Goal: Information Seeking & Learning: Learn about a topic

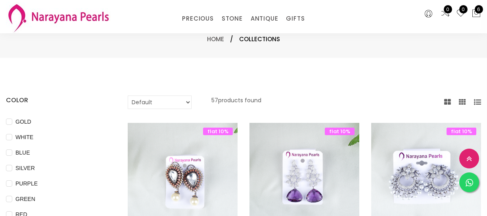
select select "INR"
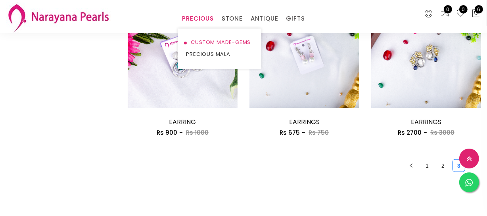
click at [199, 40] on link "CUSTOM MADE-GEMS" at bounding box center [219, 42] width 67 height 12
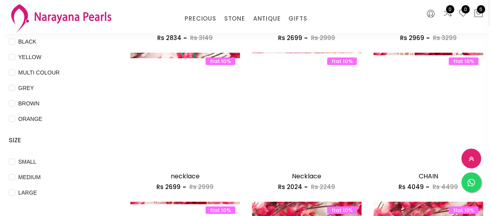
scroll to position [216, 0]
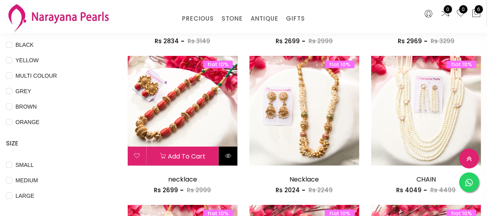
click at [225, 150] on button at bounding box center [228, 156] width 19 height 19
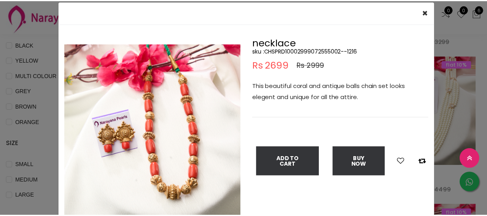
scroll to position [36, 0]
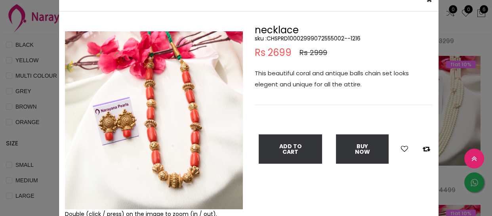
click at [21, 73] on div "× Close Double (click / press) on the image to zoom (in / out). necklace sku : …" at bounding box center [246, 108] width 492 height 216
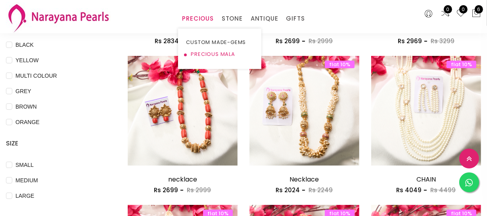
click at [202, 56] on link "PRECIOUS MALA" at bounding box center [219, 54] width 67 height 12
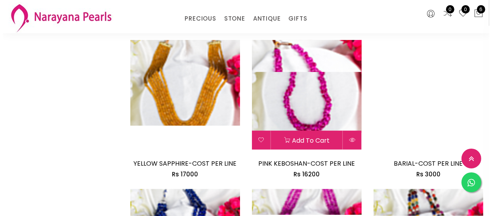
scroll to position [937, 0]
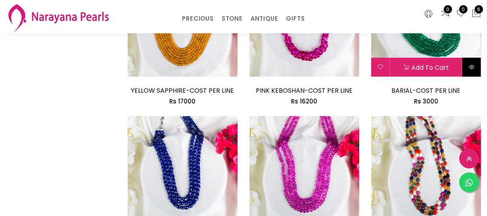
click at [476, 67] on button at bounding box center [471, 67] width 19 height 19
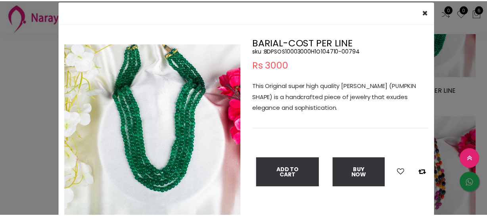
scroll to position [36, 0]
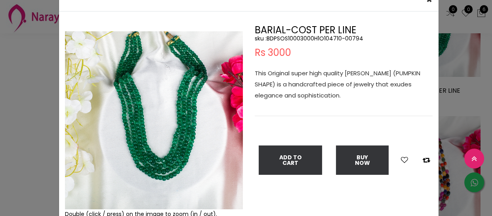
click at [0, 117] on div "× Close Double (click / press) on the image to zoom (in / out). BARIAL-COST PER…" at bounding box center [246, 108] width 492 height 216
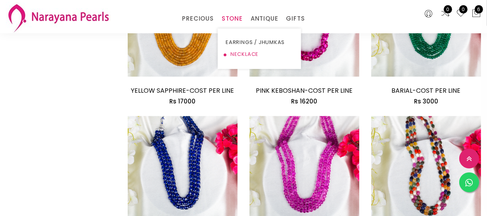
click at [241, 51] on link "NECKLACE" at bounding box center [259, 54] width 67 height 12
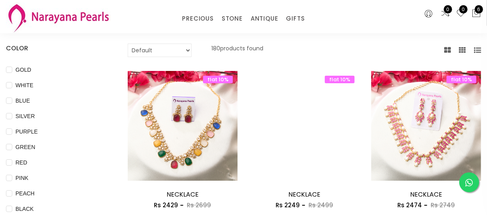
scroll to position [36, 0]
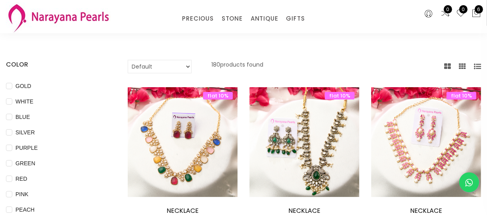
click at [151, 67] on select "Default Price - High to Low Price - Low to High" at bounding box center [160, 66] width 64 height 13
click at [128, 60] on select "Default Price - High to Low Price - Low to High" at bounding box center [160, 66] width 64 height 13
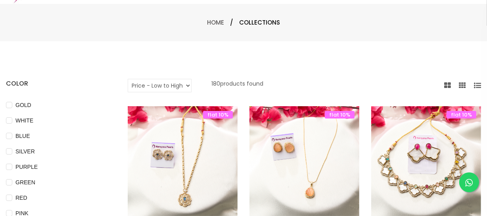
scroll to position [0, 0]
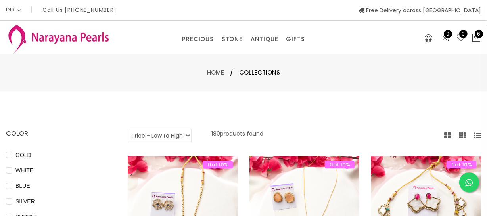
click at [148, 130] on select "Default Price - High to Low Price - Low to High" at bounding box center [160, 135] width 64 height 13
click at [128, 129] on select "Default Price - High to Low Price - Low to High" at bounding box center [160, 135] width 64 height 13
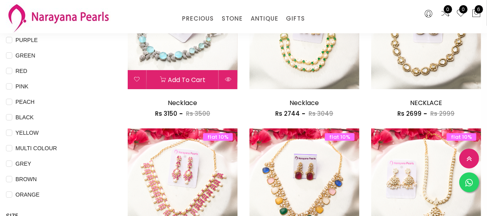
scroll to position [144, 0]
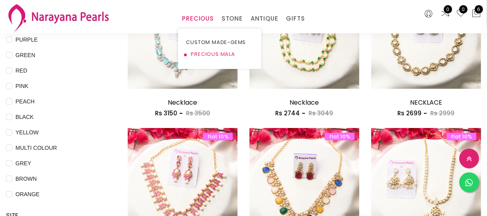
click at [200, 52] on link "PRECIOUS MALA" at bounding box center [219, 54] width 67 height 12
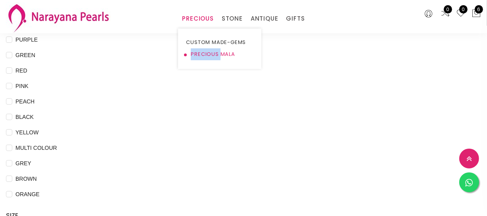
click at [200, 52] on link "PRECIOUS MALA" at bounding box center [219, 54] width 67 height 12
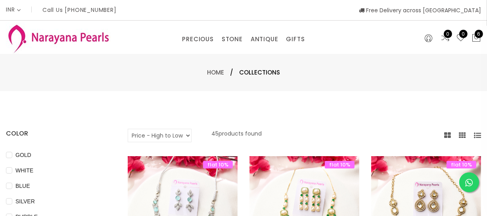
click at [157, 132] on select "Default Price - High to Low Price - Low to High" at bounding box center [160, 135] width 64 height 13
click at [128, 129] on select "Default Price - High to Low Price - Low to High" at bounding box center [160, 135] width 64 height 13
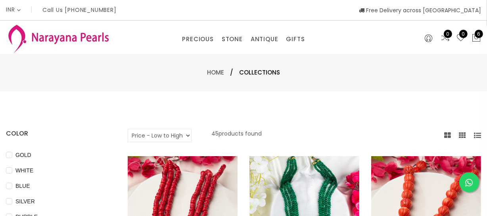
click at [170, 134] on select "Default Price - High to Low Price - Low to High" at bounding box center [160, 135] width 64 height 13
click at [128, 129] on select "Default Price - High to Low Price - Low to High" at bounding box center [160, 135] width 64 height 13
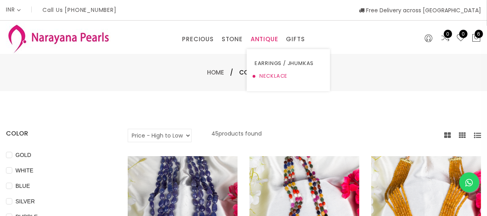
click at [270, 74] on link "NECKLACE" at bounding box center [288, 76] width 67 height 13
click at [167, 135] on select "Default Price - High to Low Price - Low to High" at bounding box center [160, 135] width 64 height 13
click at [155, 134] on select "Default Price - High to Low Price - Low to High" at bounding box center [160, 135] width 64 height 13
click at [128, 129] on select "Default Price - High to Low Price - Low to High" at bounding box center [160, 135] width 64 height 13
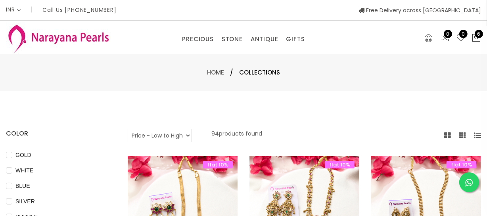
click at [169, 130] on select "Default Price - High to Low Price - Low to High" at bounding box center [160, 135] width 64 height 13
click at [128, 129] on select "Default Price - High to Low Price - Low to High" at bounding box center [160, 135] width 64 height 13
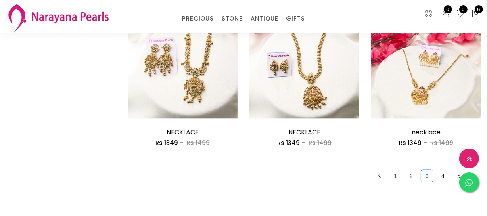
scroll to position [1009, 0]
click at [408, 172] on link "2" at bounding box center [411, 176] width 12 height 12
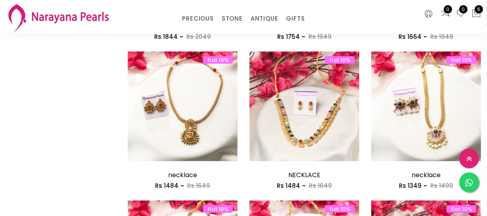
scroll to position [829, 0]
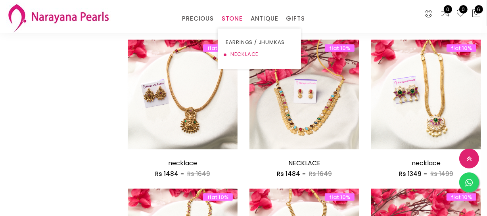
click at [233, 56] on link "NECKLACE" at bounding box center [259, 54] width 67 height 12
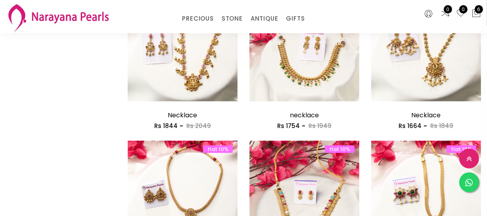
scroll to position [721, 0]
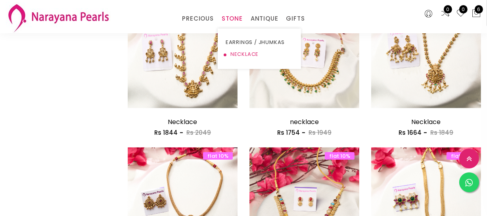
click at [231, 53] on link "NECKLACE" at bounding box center [259, 54] width 67 height 12
click at [245, 53] on link "NECKLACE" at bounding box center [259, 54] width 67 height 12
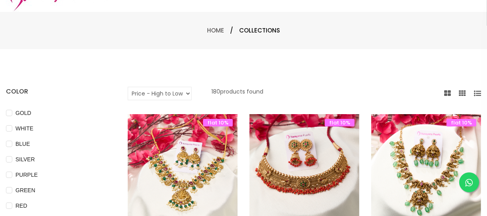
scroll to position [0, 0]
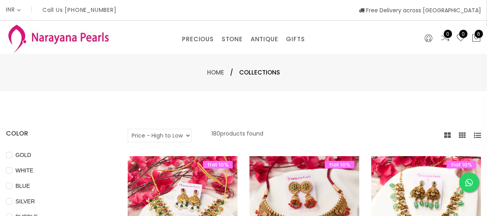
click at [172, 134] on select "Default Price - High to Low Price - Low to High" at bounding box center [160, 135] width 64 height 13
click at [128, 129] on select "Default Price - High to Low Price - Low to High" at bounding box center [160, 135] width 64 height 13
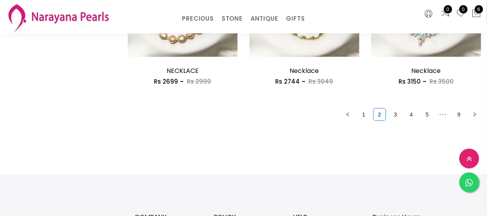
scroll to position [1081, 0]
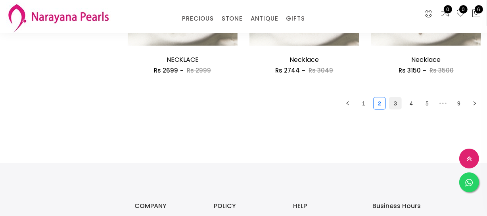
click at [397, 101] on link "3" at bounding box center [395, 104] width 12 height 12
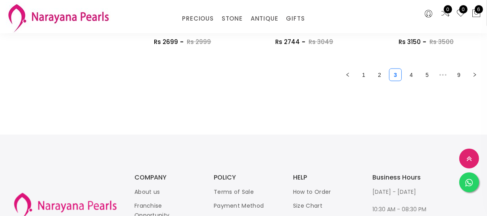
scroll to position [1045, 0]
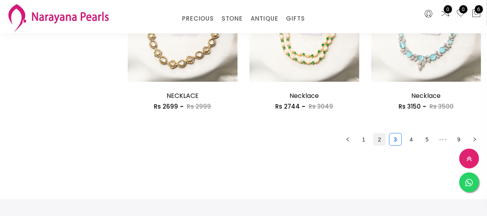
click at [375, 138] on link "2" at bounding box center [379, 140] width 12 height 12
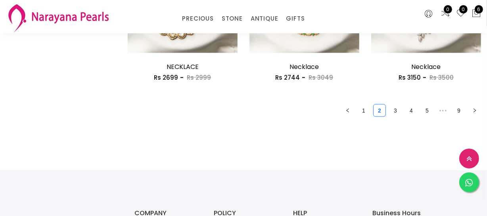
scroll to position [1081, 0]
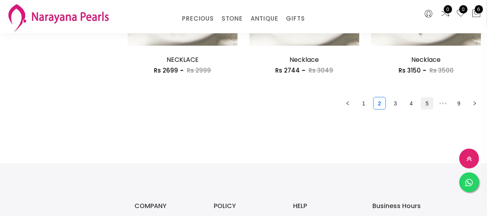
click at [430, 105] on link "5" at bounding box center [427, 104] width 12 height 12
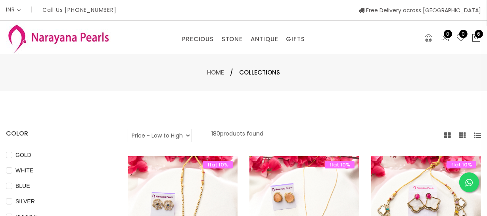
click at [169, 134] on select "Default Price - High to Low Price - Low to High" at bounding box center [160, 135] width 64 height 13
select select "default"
click at [128, 129] on select "Default Price - High to Low Price - Low to High" at bounding box center [160, 135] width 64 height 13
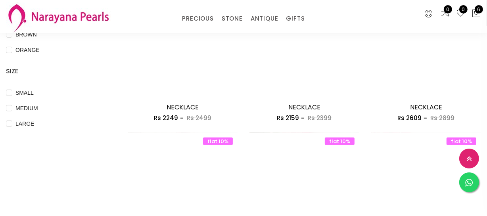
scroll to position [72, 0]
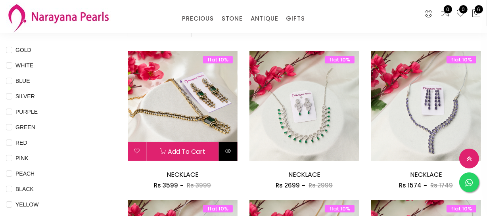
click at [235, 151] on button at bounding box center [228, 151] width 19 height 19
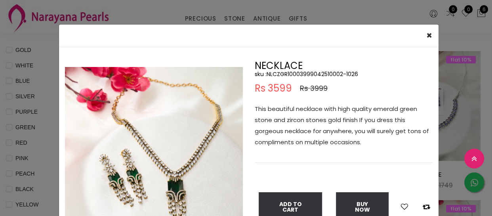
click at [164, 163] on img at bounding box center [154, 156] width 178 height 178
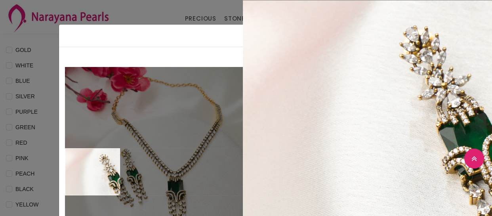
click at [44, 170] on div "× Close Double (click / press) on the image to zoom (in / out). NECKLACE sku : …" at bounding box center [246, 108] width 492 height 216
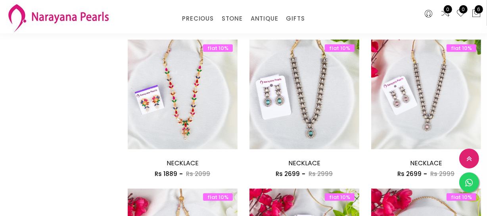
scroll to position [973, 0]
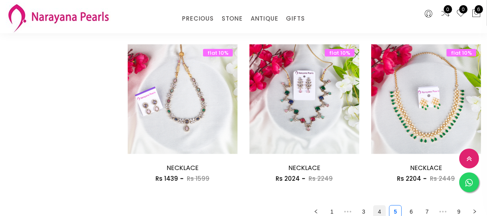
click at [376, 213] on link "4" at bounding box center [379, 212] width 12 height 12
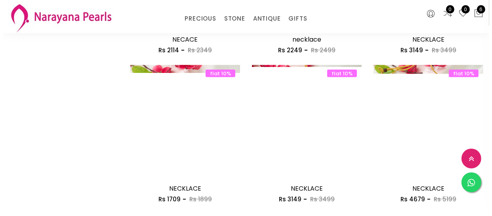
scroll to position [973, 0]
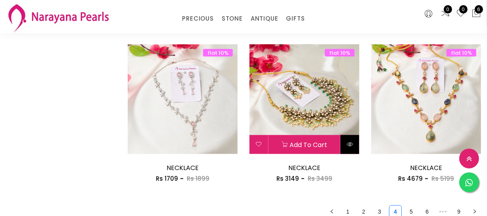
click at [349, 145] on icon at bounding box center [349, 144] width 6 height 6
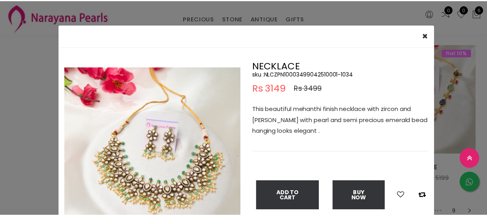
scroll to position [72, 0]
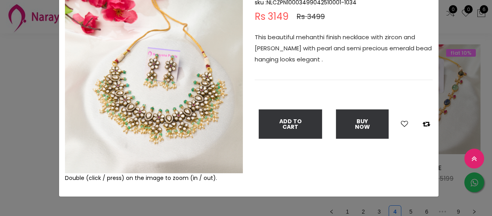
click at [6, 151] on div "× Close Double (click / press) on the image to zoom (in / out). NECKLACE sku : …" at bounding box center [246, 108] width 492 height 216
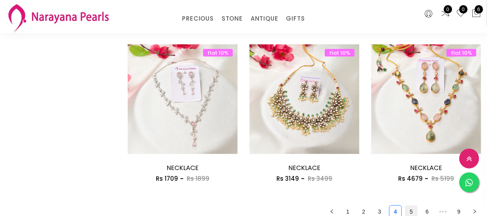
click at [412, 207] on link "5" at bounding box center [411, 212] width 12 height 12
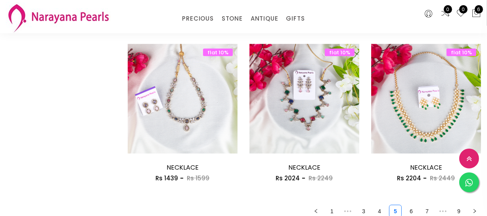
scroll to position [1045, 0]
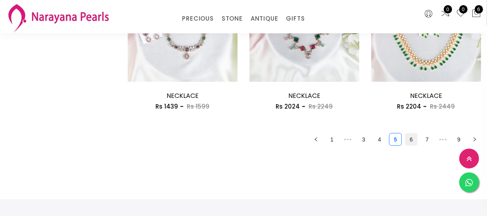
click at [410, 143] on link "6" at bounding box center [411, 140] width 12 height 12
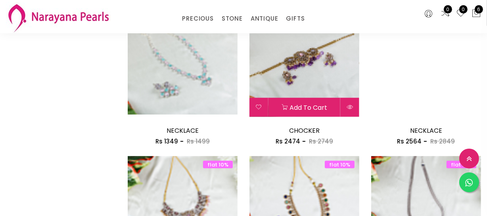
scroll to position [865, 0]
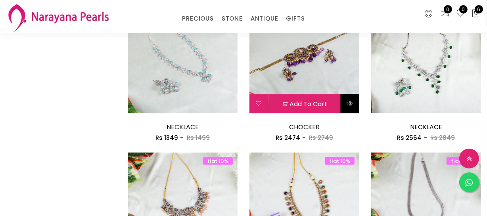
click at [347, 103] on icon at bounding box center [349, 103] width 6 height 6
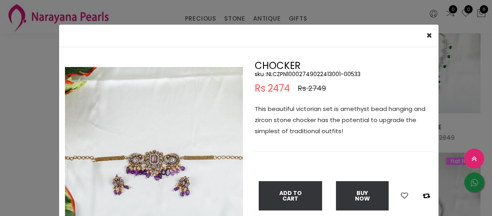
click at [36, 149] on div "× Close Double (click / press) on the image to zoom (in / out). CHOCKER sku : N…" at bounding box center [246, 108] width 492 height 216
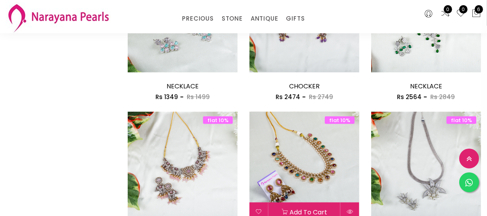
scroll to position [973, 0]
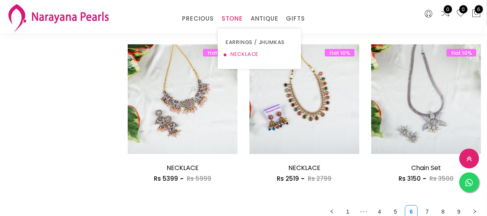
click at [237, 51] on link "NECKLACE" at bounding box center [259, 54] width 67 height 12
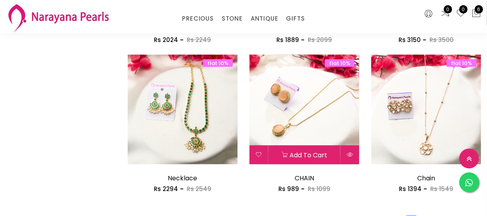
scroll to position [1042, 0]
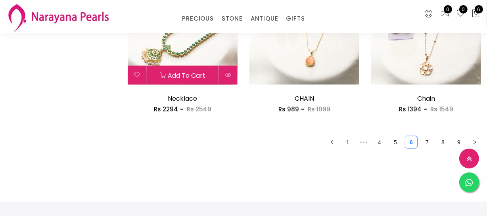
click at [197, 48] on img at bounding box center [183, 30] width 110 height 110
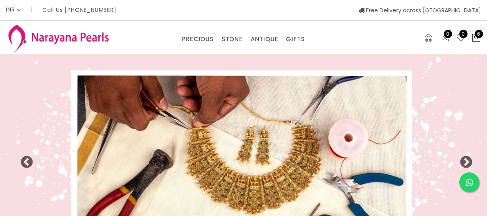
select select "INR"
